Goal: Task Accomplishment & Management: Use online tool/utility

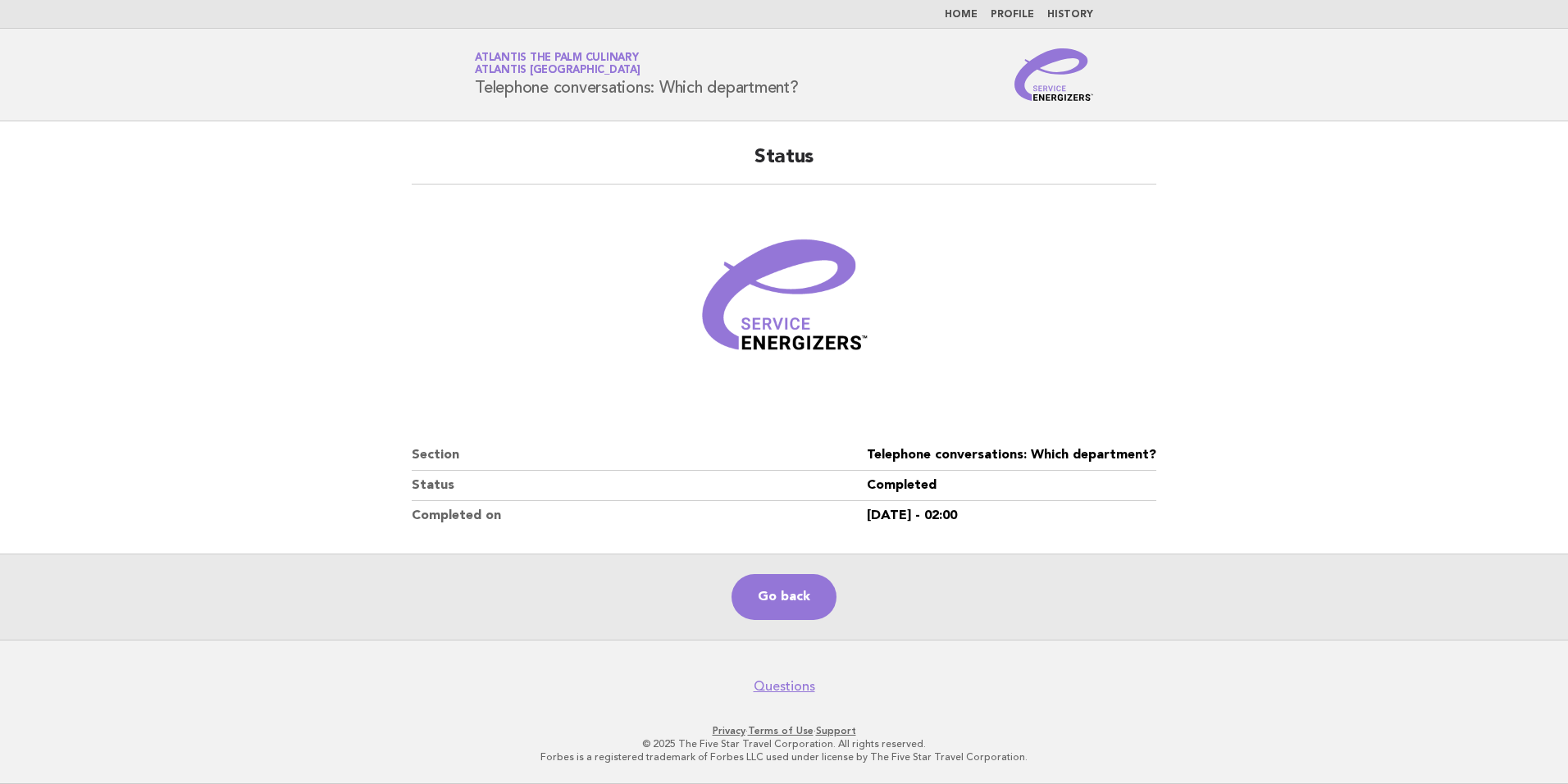
click at [951, 9] on ul "Home Profile History" at bounding box center [784, 14] width 665 height 13
click at [962, 12] on link "Home" at bounding box center [962, 14] width 33 height 10
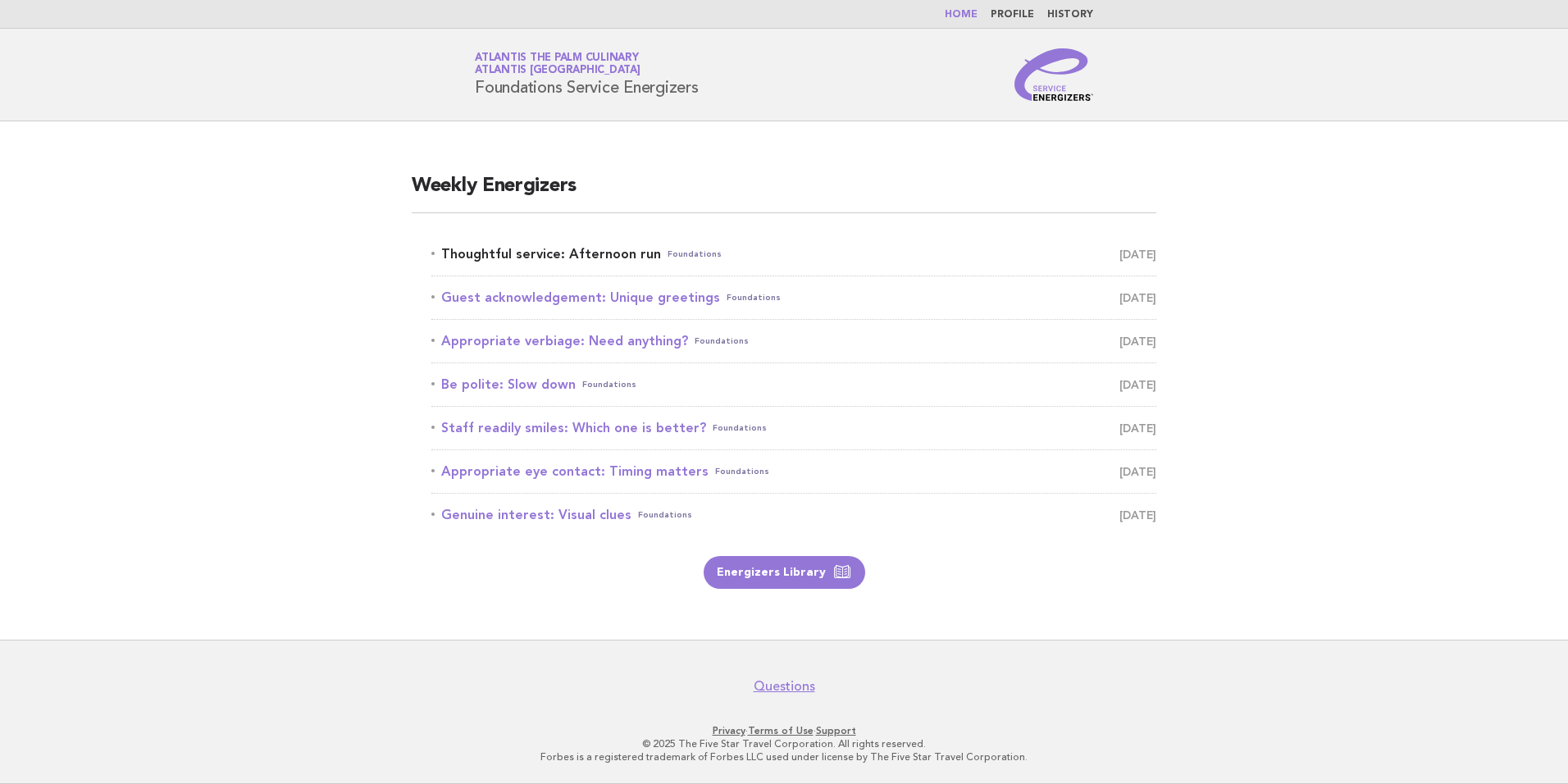
click at [537, 257] on link "Thoughtful service: Afternoon run Foundations October 14" at bounding box center [793, 254] width 725 height 23
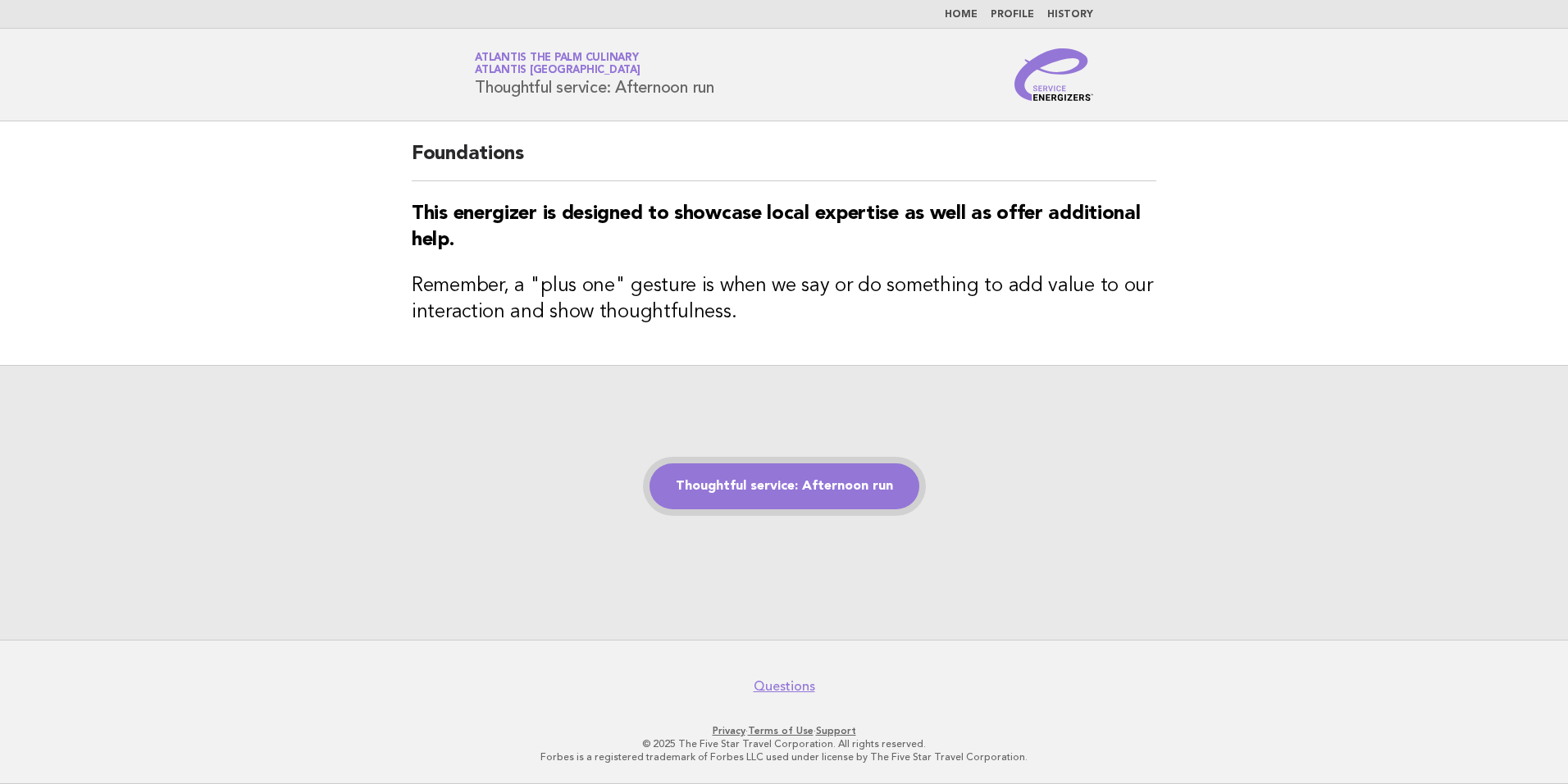
click at [813, 499] on link "Thoughtful service: Afternoon run" at bounding box center [784, 486] width 270 height 46
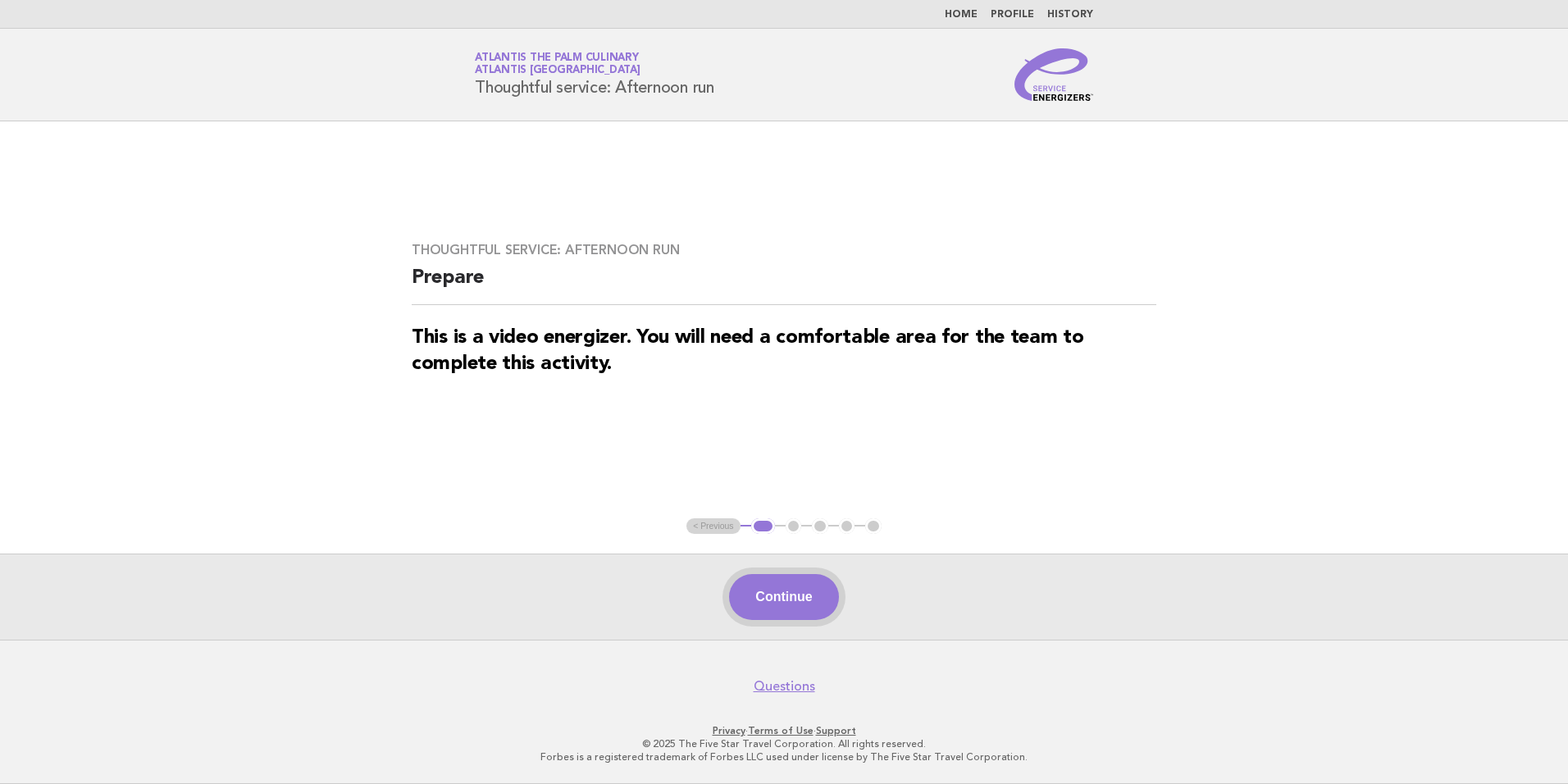
click at [748, 583] on button "Continue" at bounding box center [784, 597] width 109 height 46
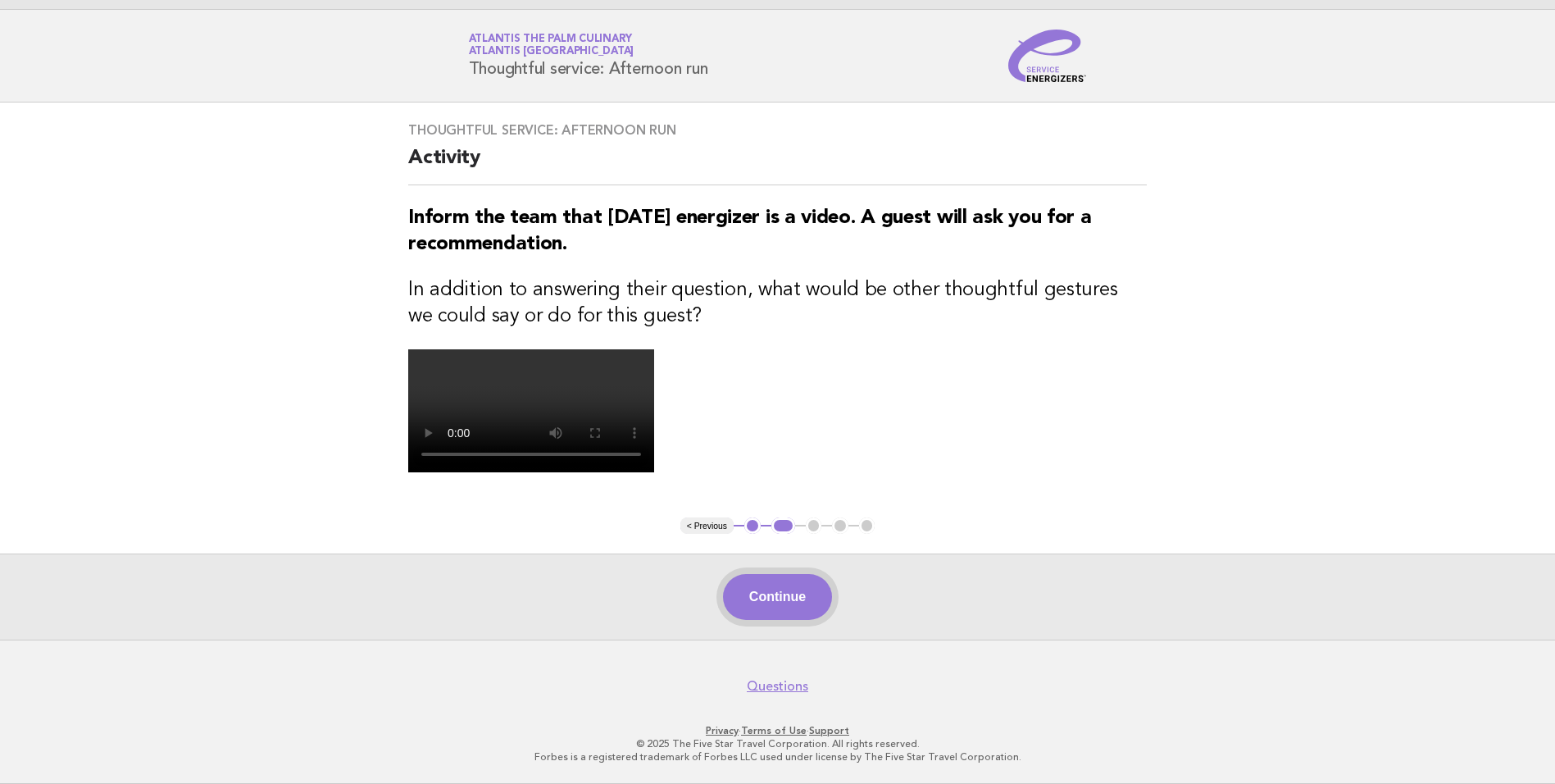
click at [742, 596] on button "Continue" at bounding box center [777, 597] width 109 height 46
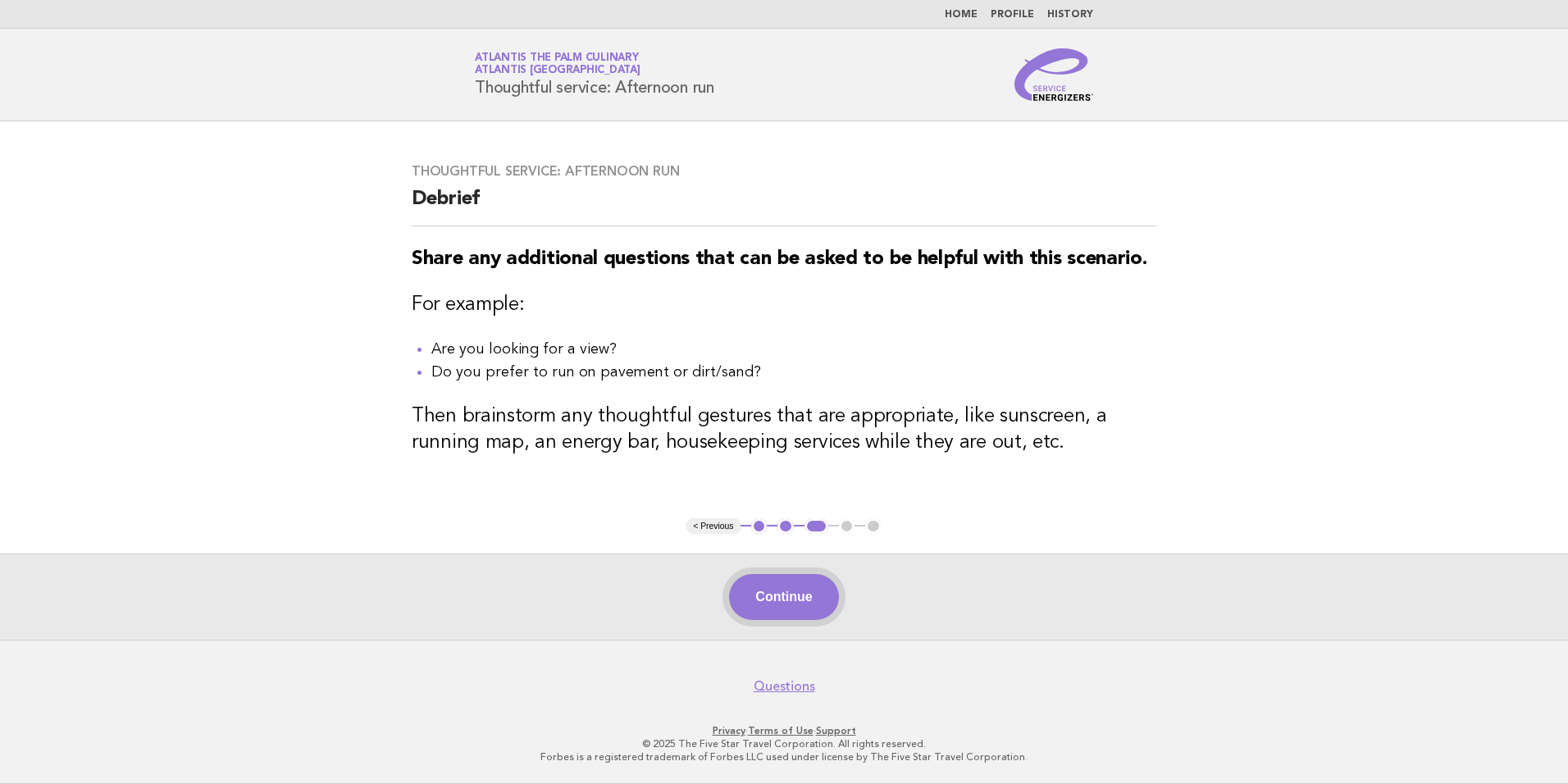
click at [812, 608] on button "Continue" at bounding box center [784, 597] width 109 height 46
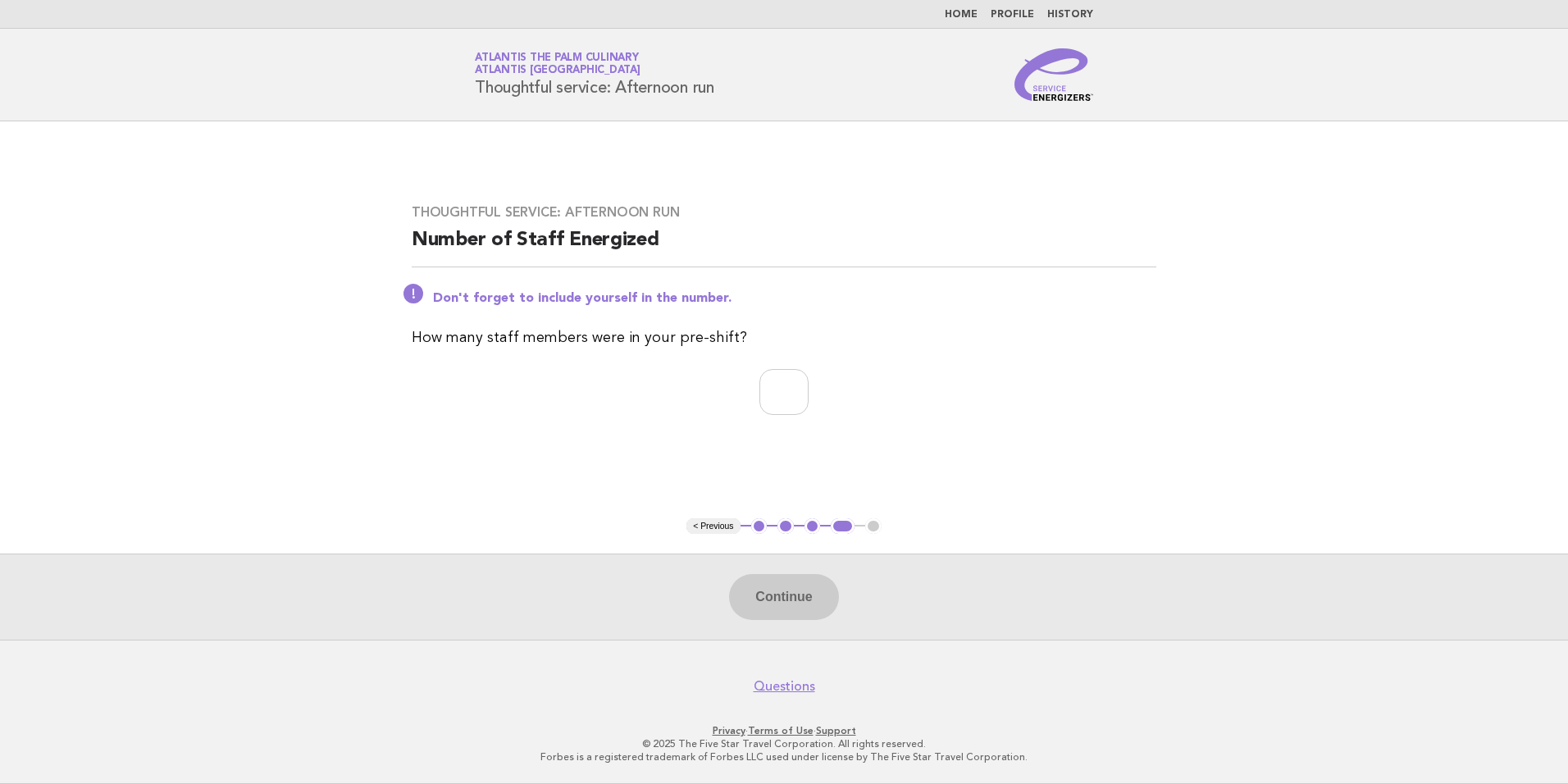
click at [747, 418] on div "Thoughtful service: Afternoon run Number of Staff Energized Don't forget to inc…" at bounding box center [784, 319] width 784 height 270
click at [777, 393] on input "number" at bounding box center [784, 392] width 49 height 46
type input "**"
click at [800, 603] on button "Continue" at bounding box center [784, 597] width 109 height 46
